Goal: Information Seeking & Learning: Learn about a topic

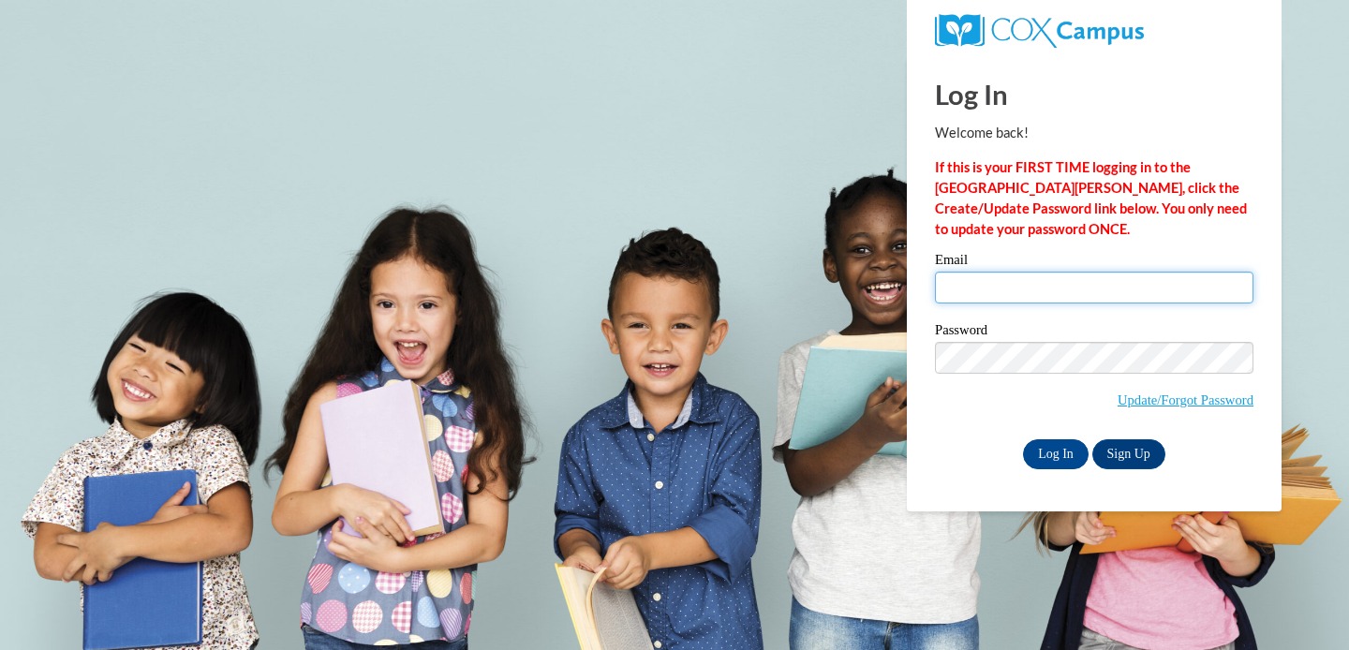
click at [1065, 289] on input "Email" at bounding box center [1094, 288] width 318 height 32
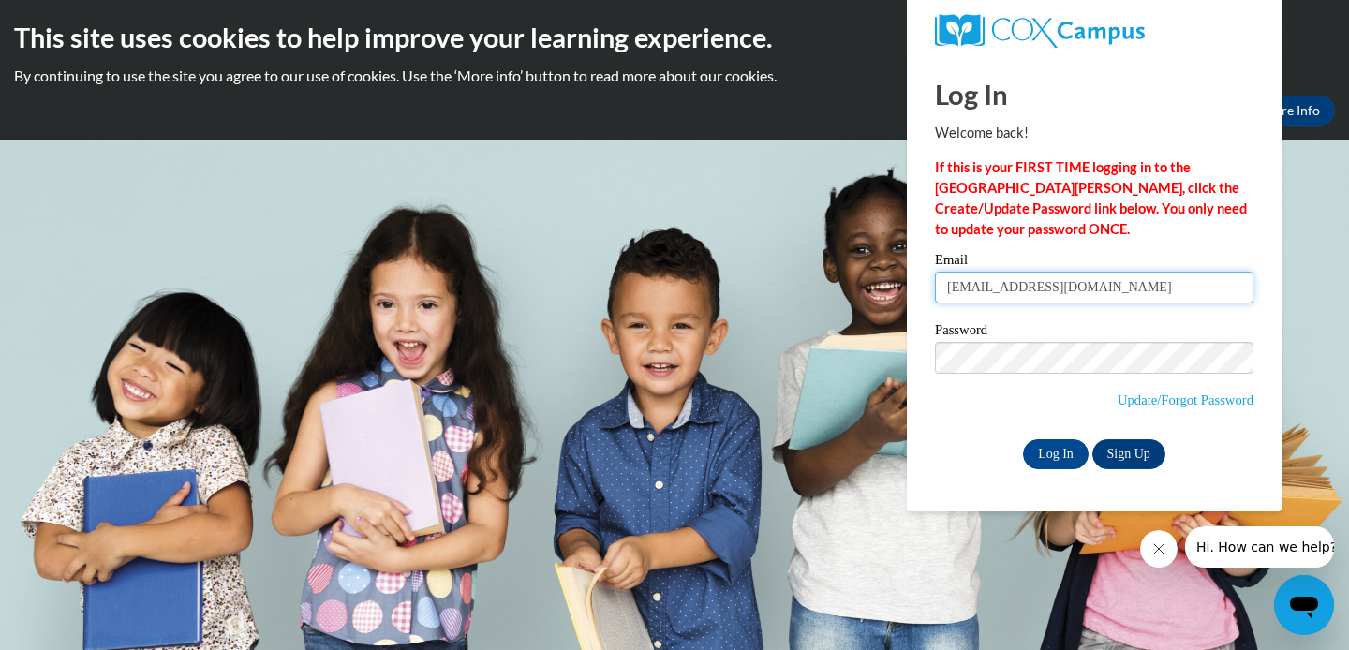
type input "[EMAIL_ADDRESS][DOMAIN_NAME]"
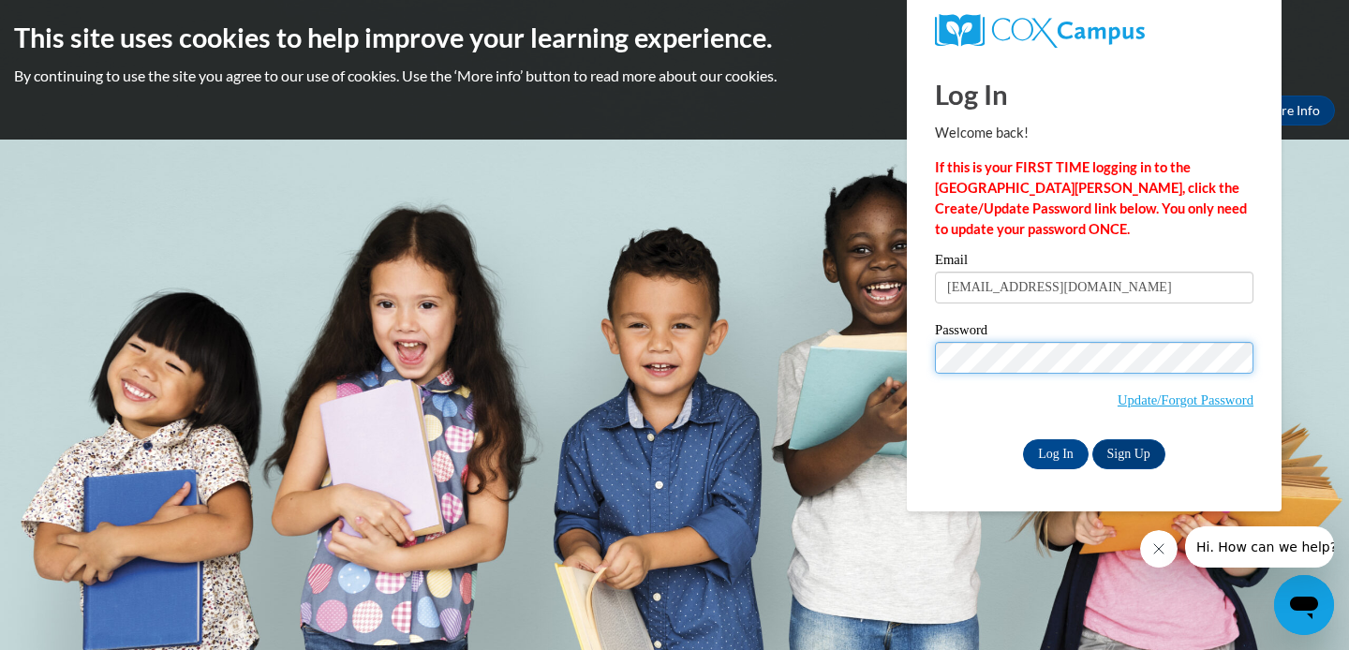
click at [1023, 439] on input "Log In" at bounding box center [1056, 454] width 66 height 30
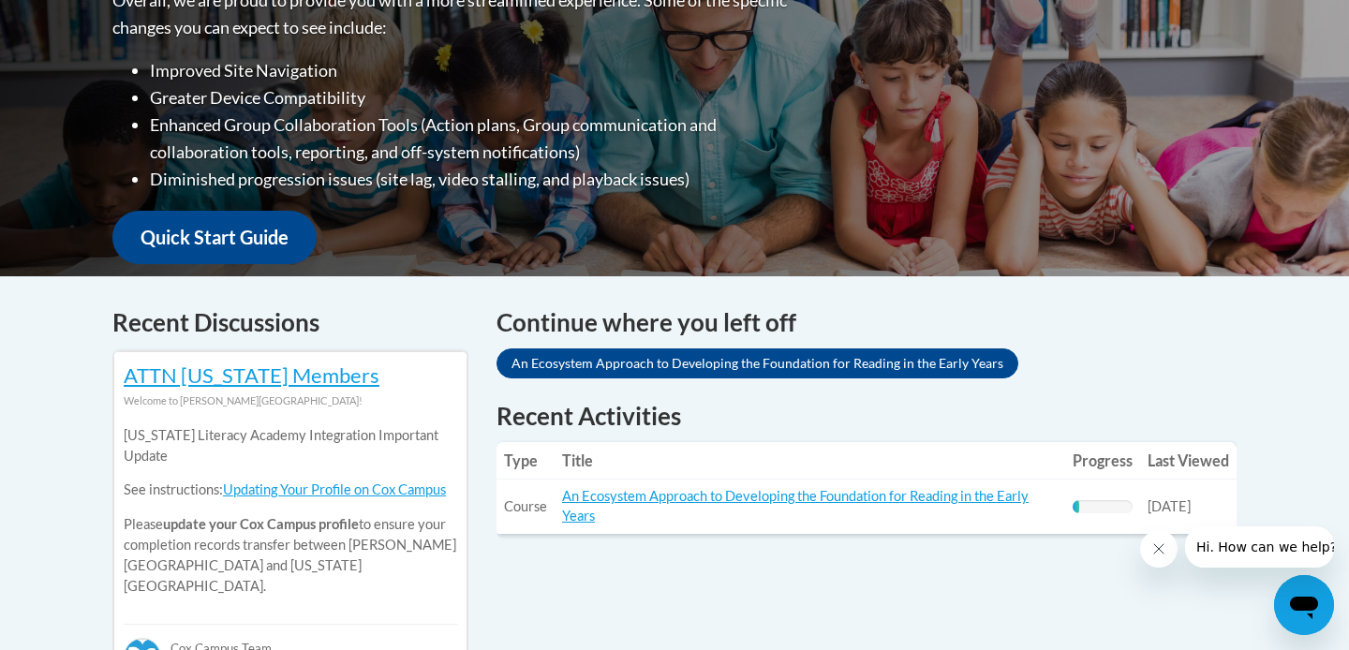
scroll to position [525, 0]
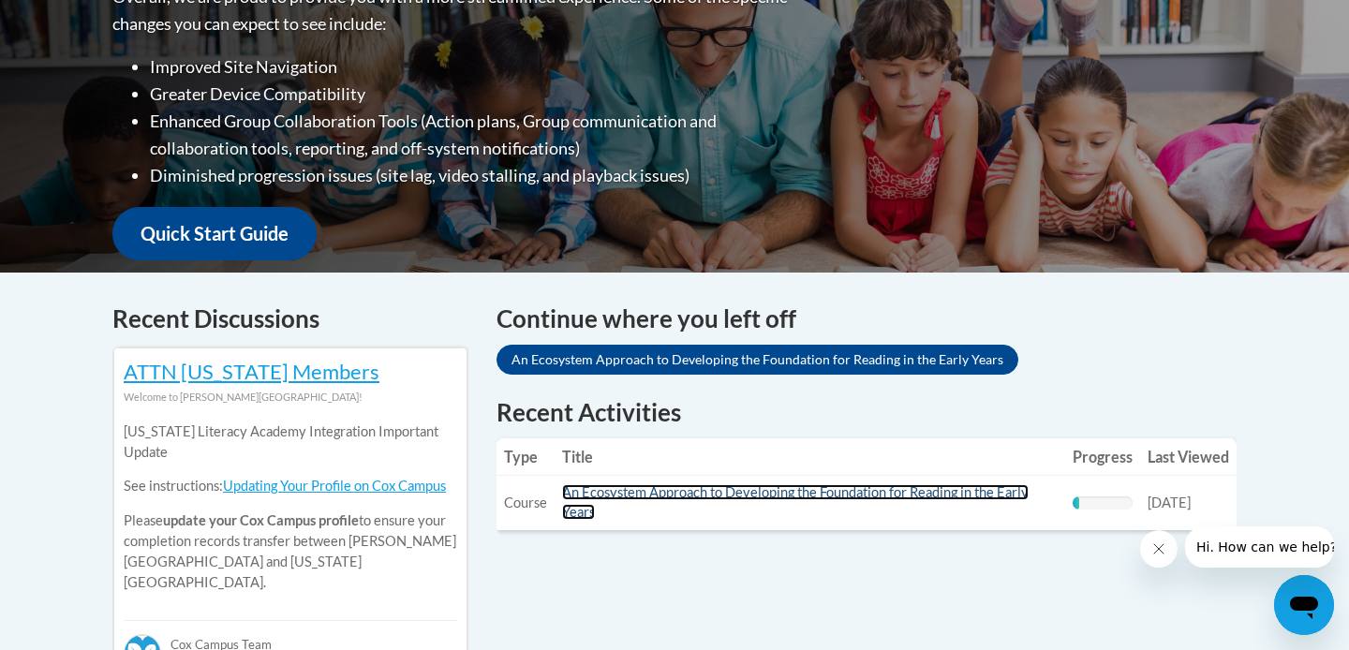
click at [975, 496] on link "An Ecosystem Approach to Developing the Foundation for Reading in the Early Yea…" at bounding box center [795, 502] width 466 height 36
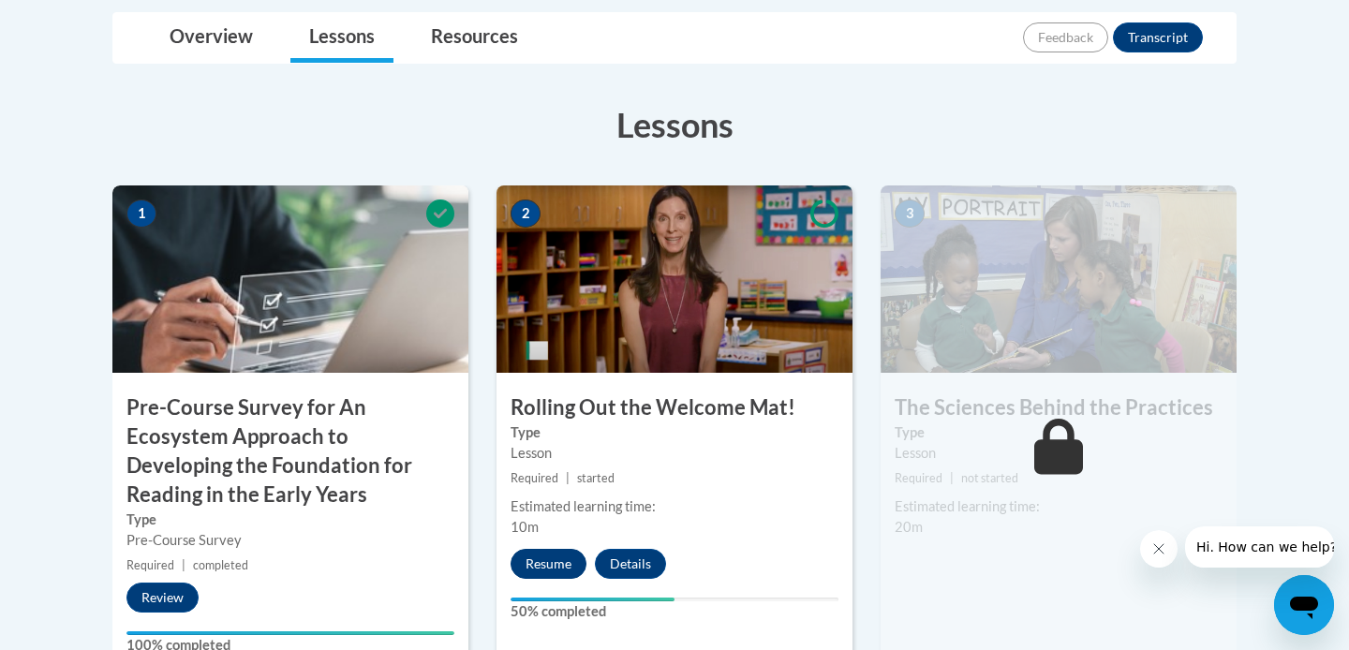
scroll to position [525, 0]
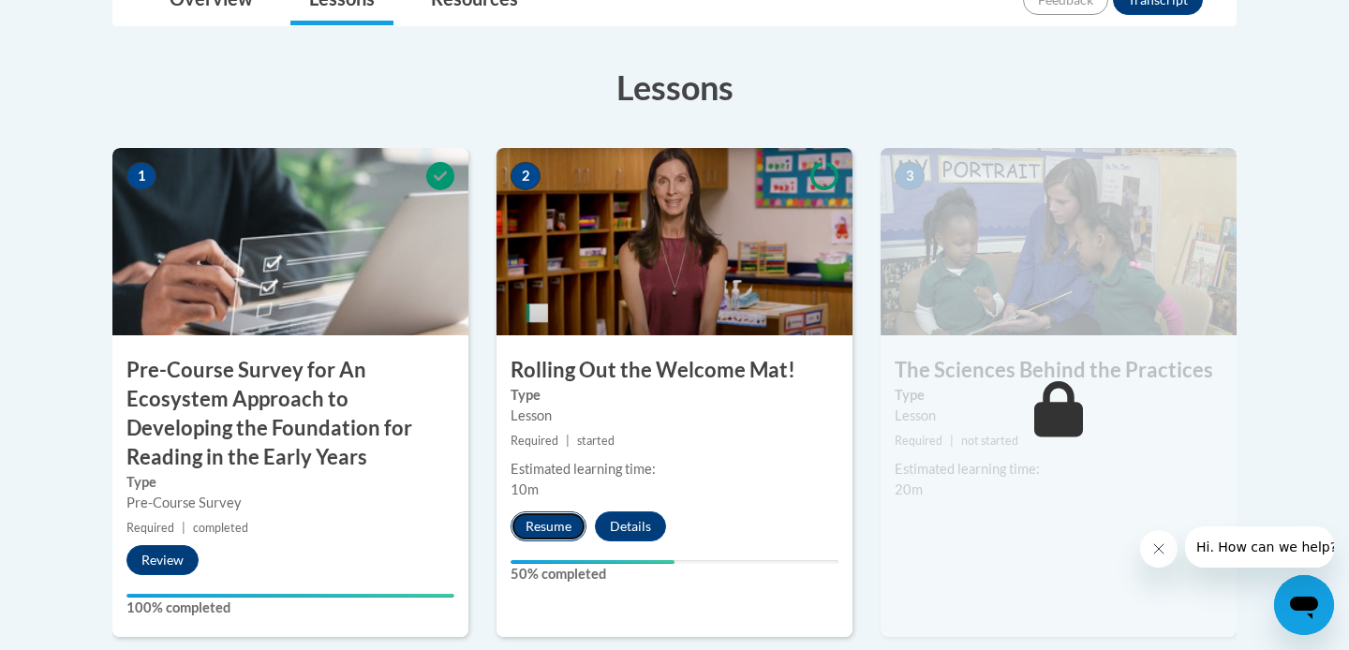
click at [553, 516] on button "Resume" at bounding box center [549, 526] width 76 height 30
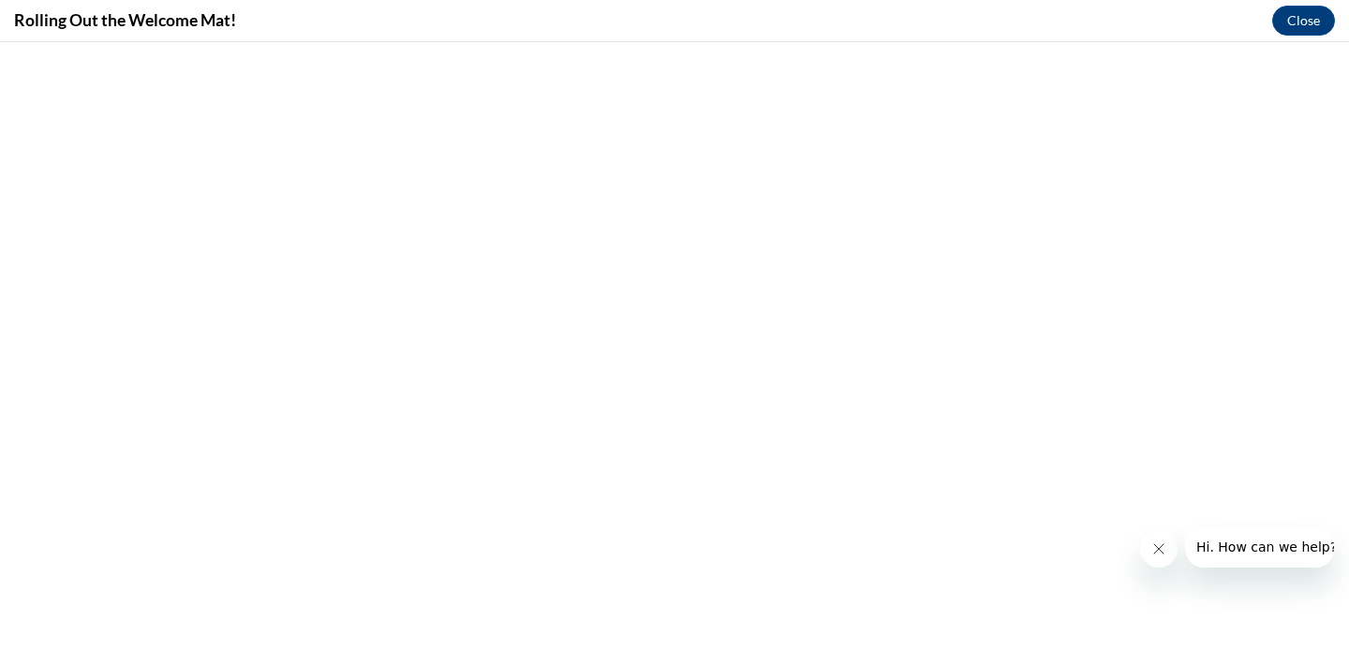
click at [1160, 543] on icon "Close message from company" at bounding box center [1158, 548] width 15 height 15
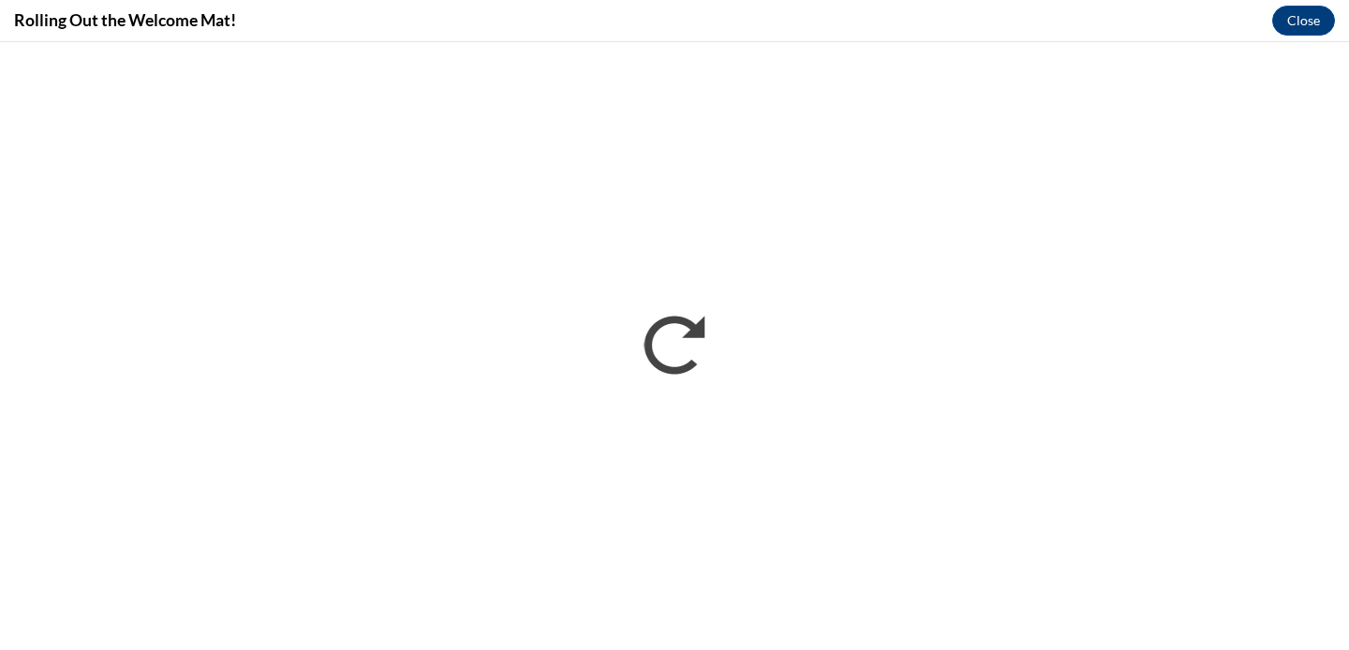
scroll to position [0, 0]
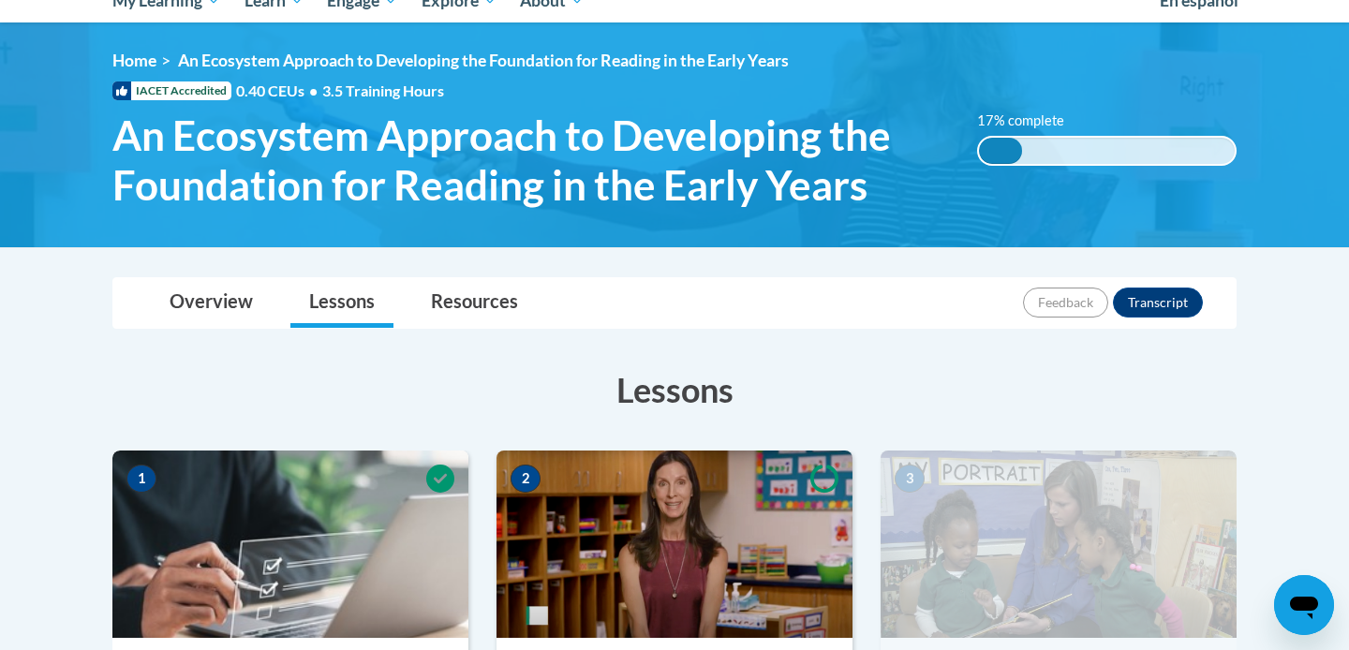
scroll to position [300, 0]
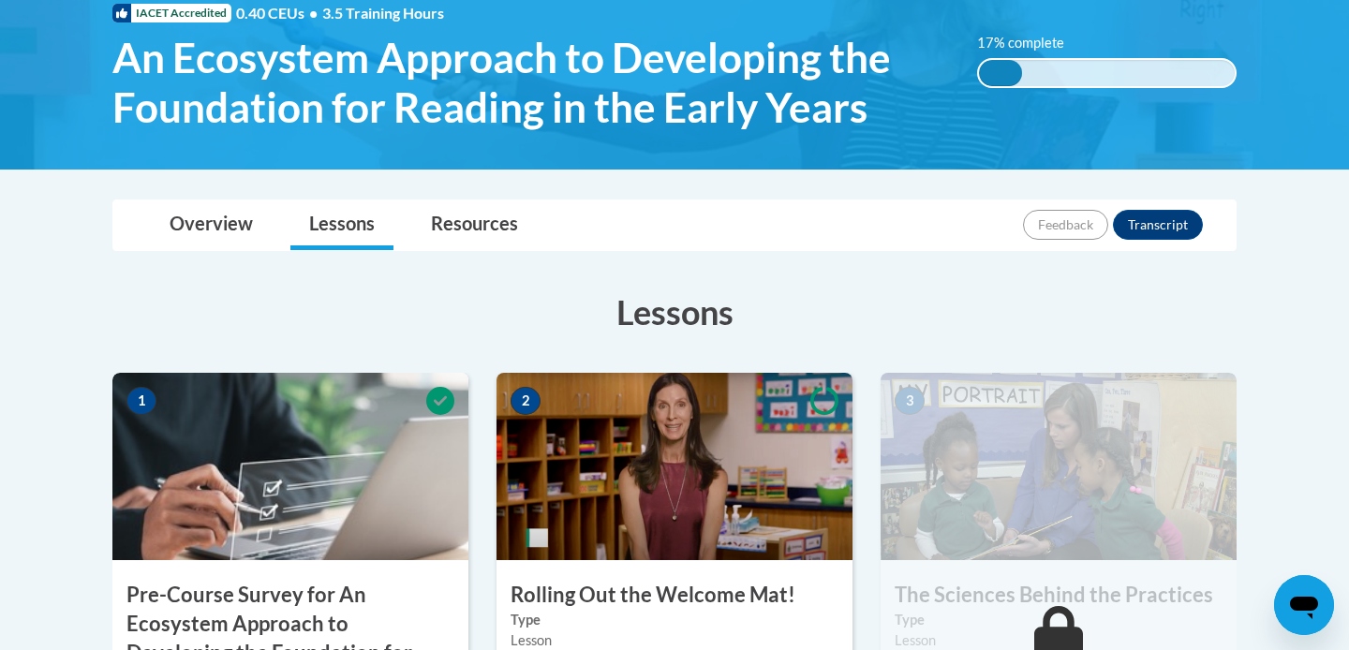
click at [619, 586] on h3 "Rolling Out the Welcome Mat!" at bounding box center [674, 595] width 356 height 29
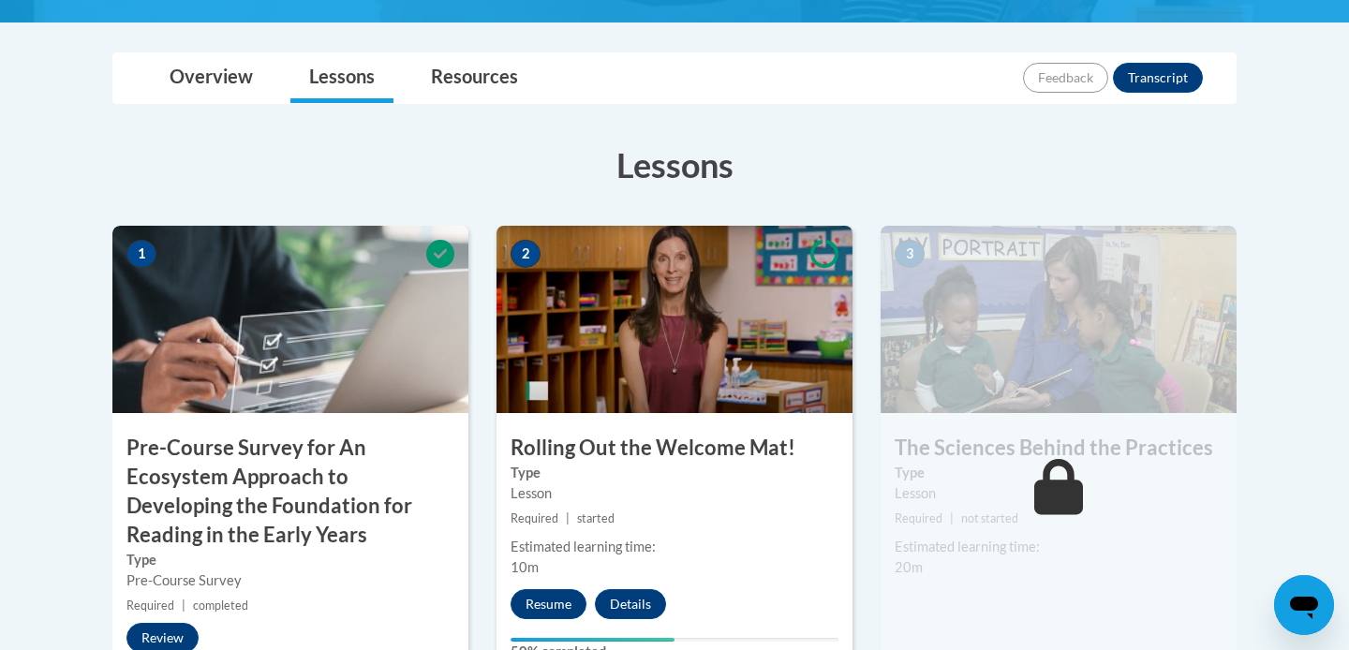
scroll to position [450, 0]
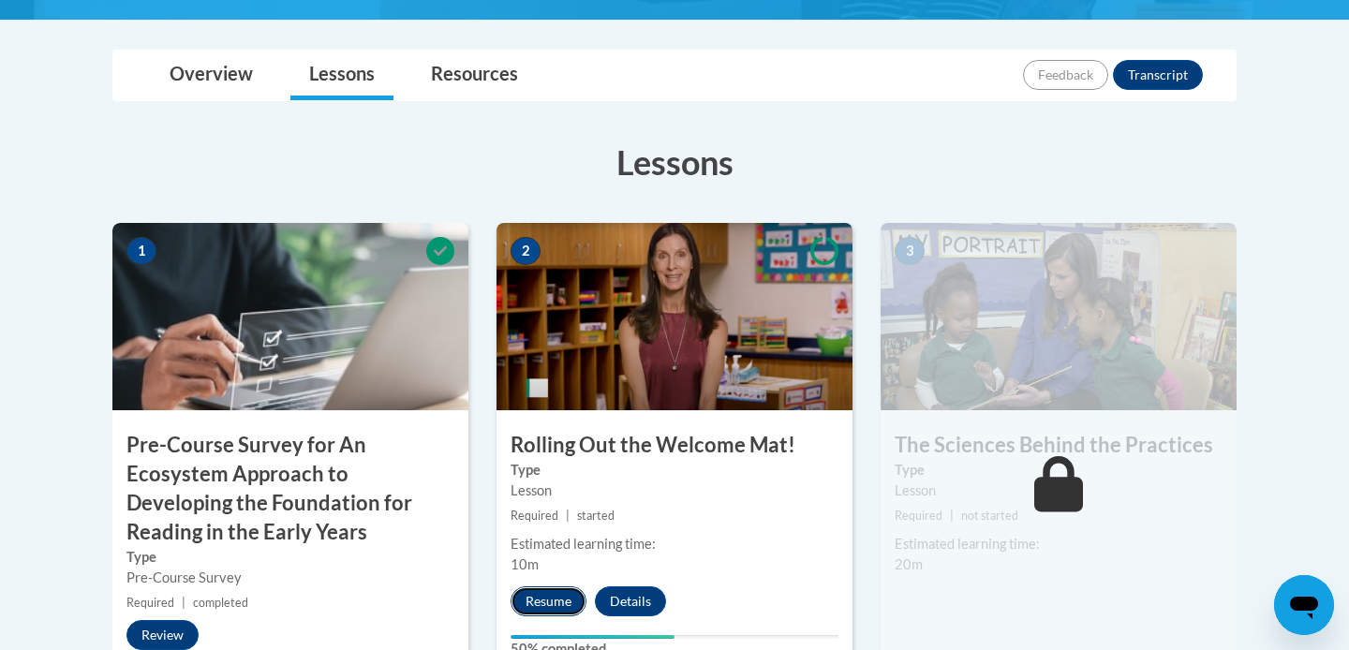
click at [563, 597] on button "Resume" at bounding box center [549, 601] width 76 height 30
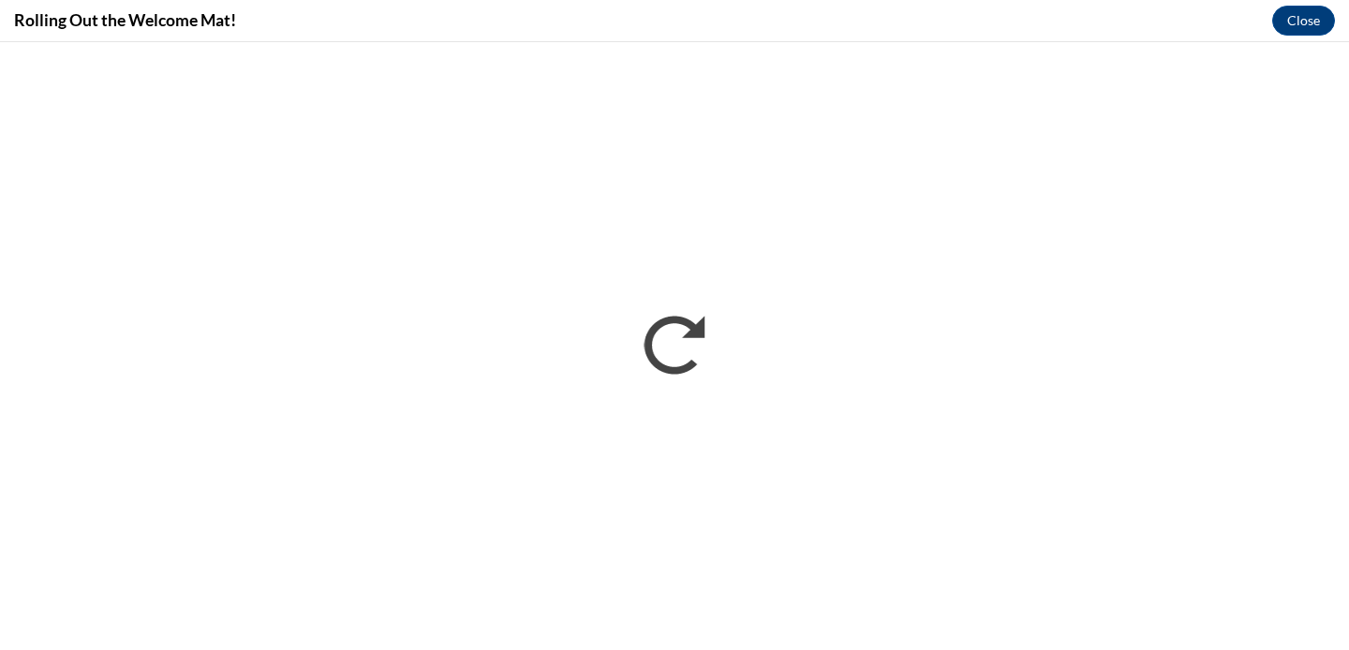
scroll to position [0, 0]
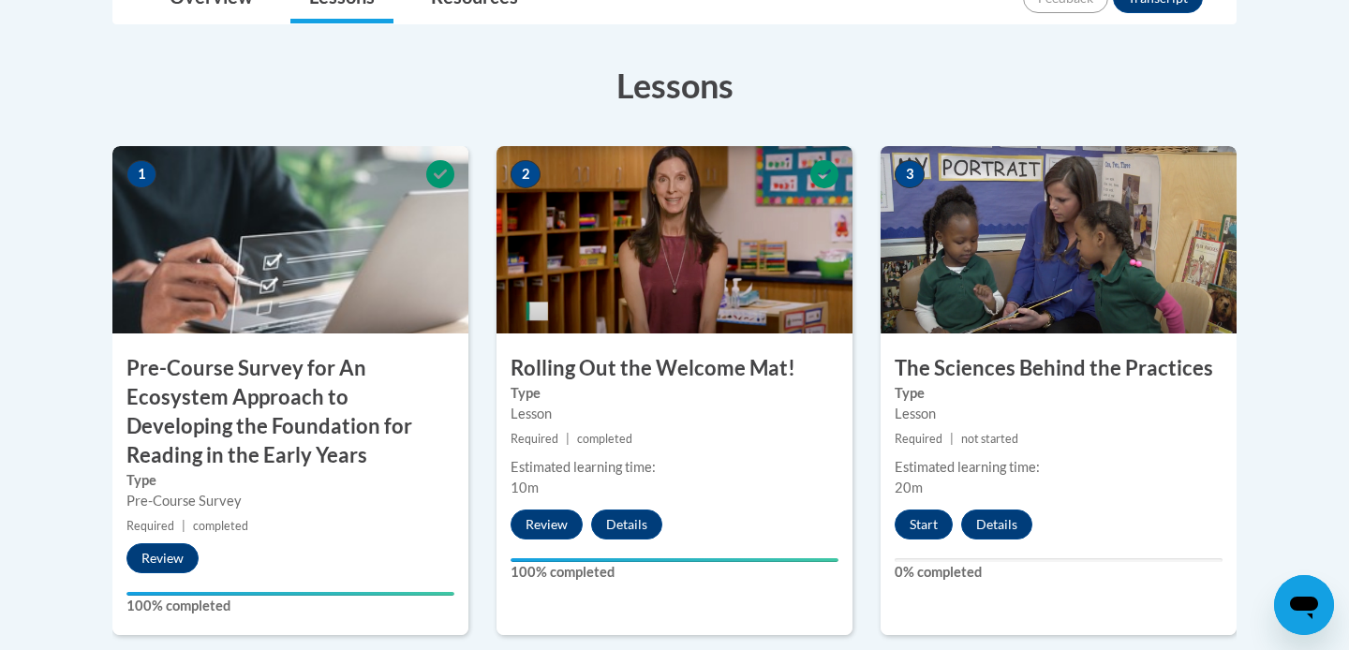
scroll to position [562, 0]
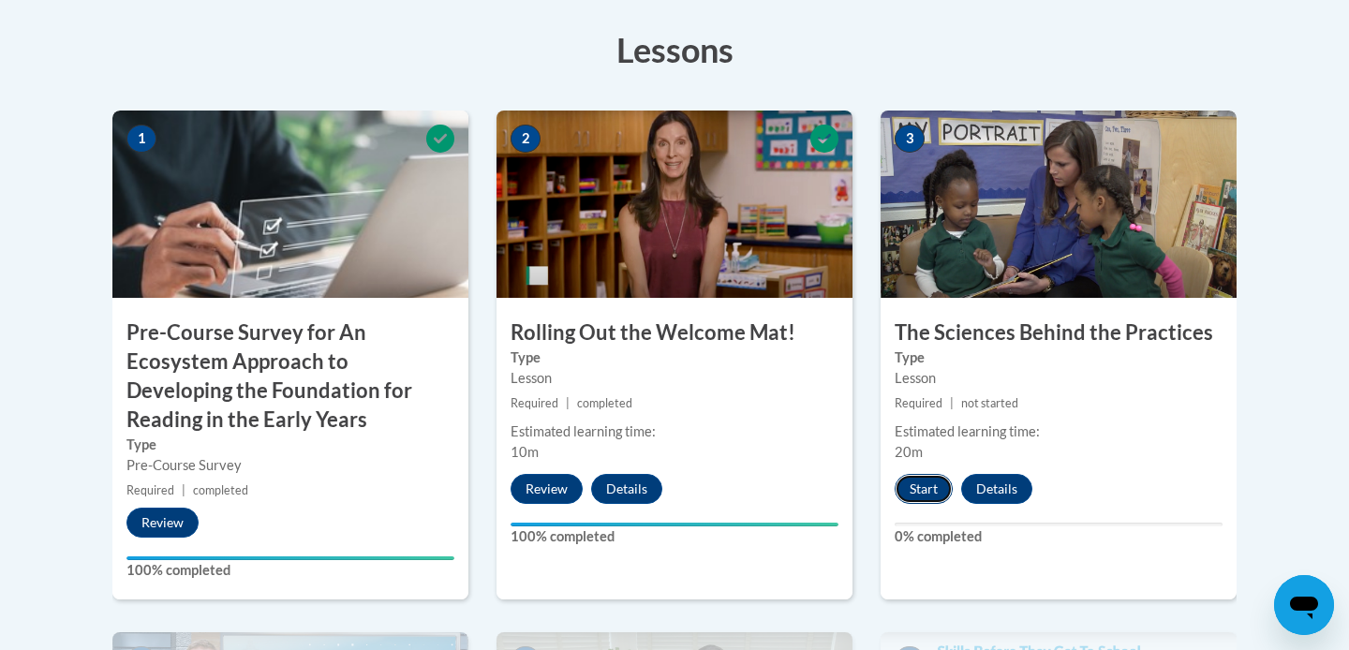
click at [930, 481] on button "Start" at bounding box center [924, 489] width 58 height 30
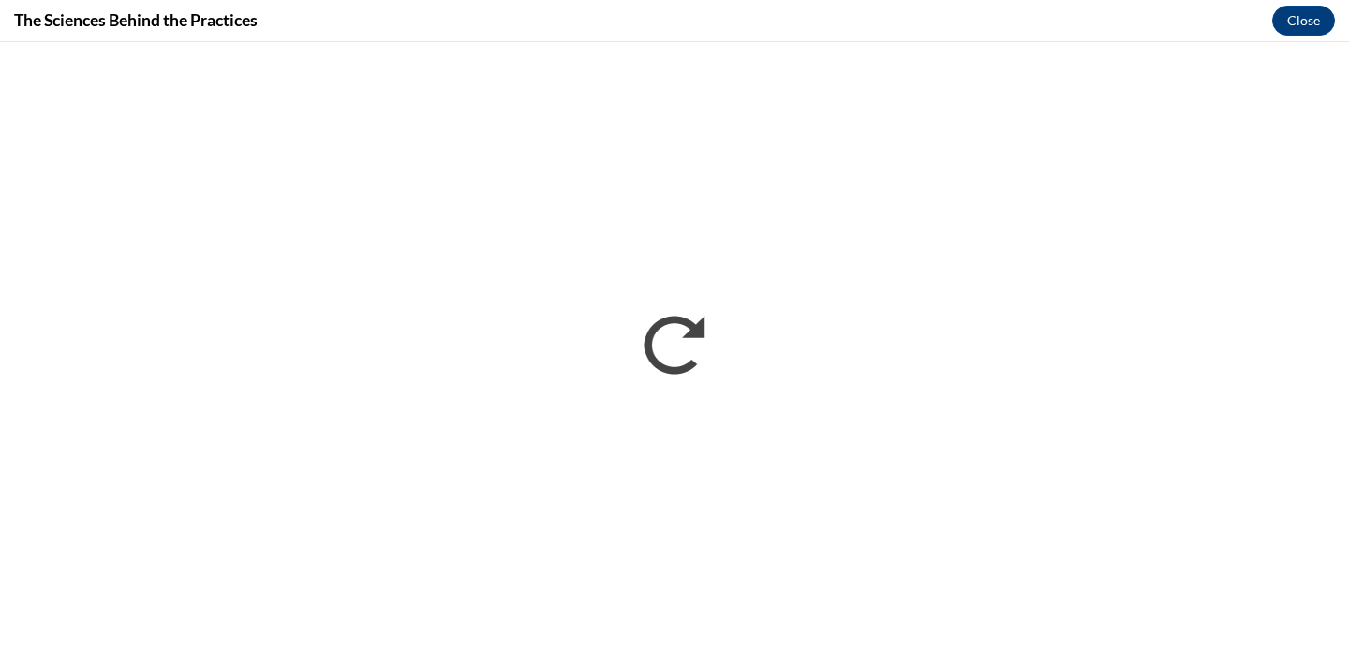
scroll to position [0, 0]
